Goal: Use online tool/utility: Utilize a website feature to perform a specific function

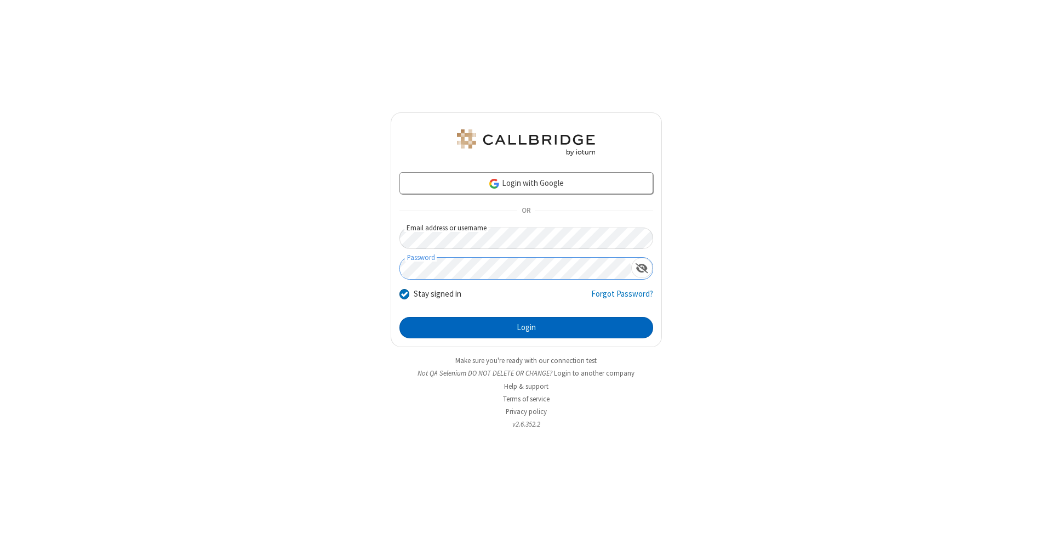
click at [526, 328] on button "Login" at bounding box center [526, 328] width 254 height 22
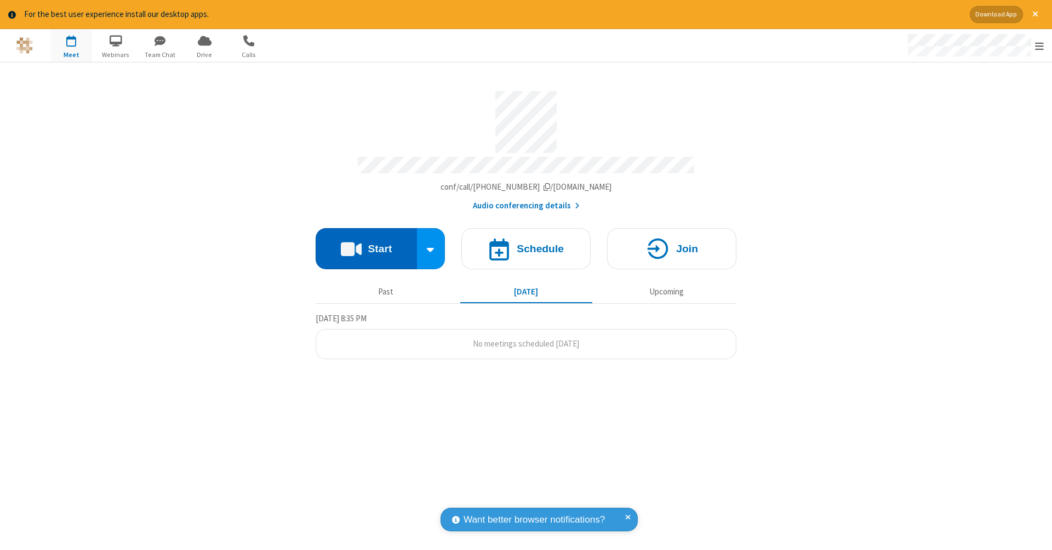
click at [366, 243] on button "Start" at bounding box center [366, 248] width 101 height 41
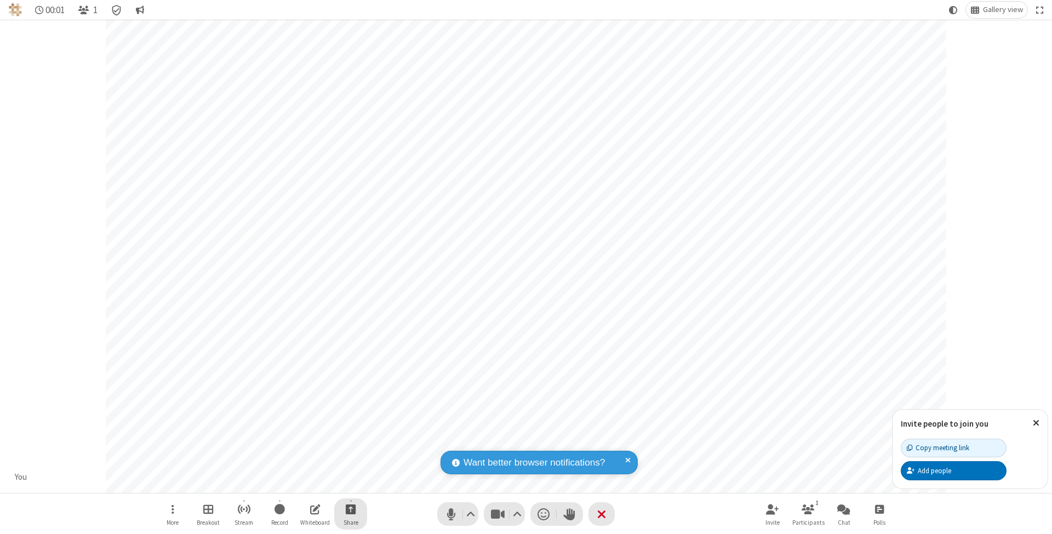
click at [350, 509] on span "Start sharing" at bounding box center [351, 510] width 10 height 14
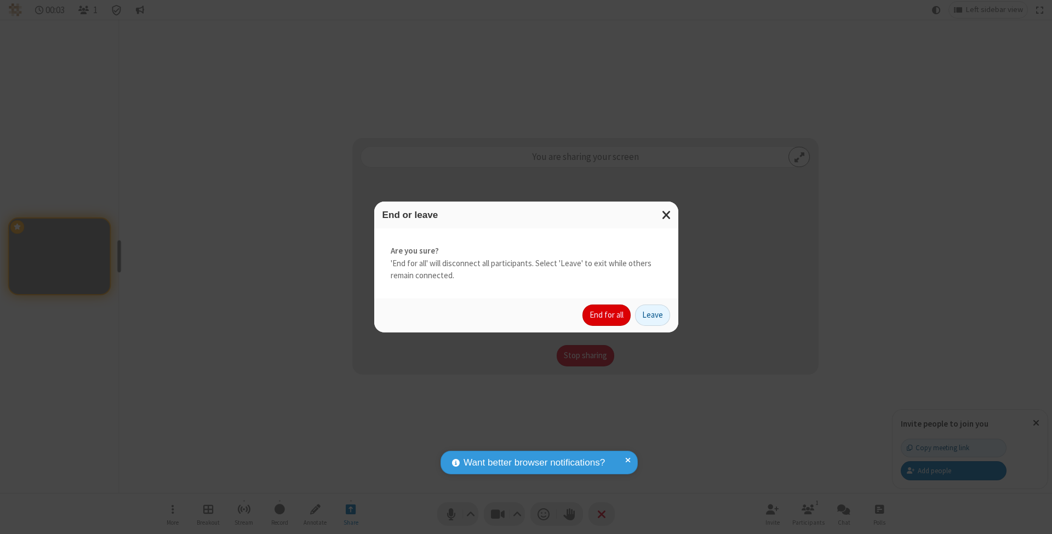
click at [607, 315] on button "End for all" at bounding box center [607, 316] width 48 height 22
